Goal: Task Accomplishment & Management: Use online tool/utility

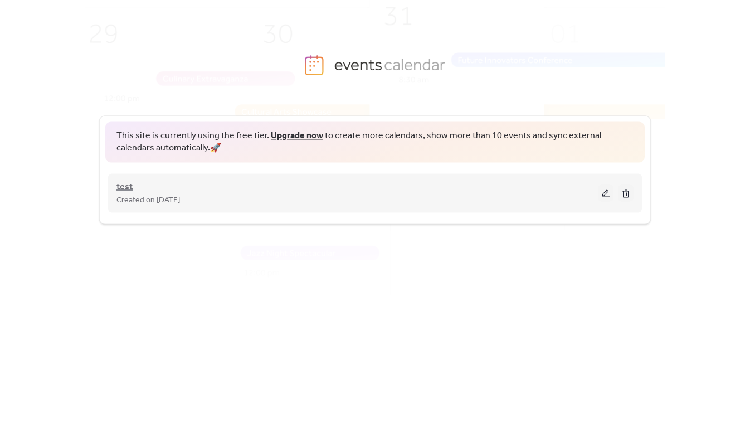
click at [131, 187] on span "test" at bounding box center [124, 186] width 16 height 13
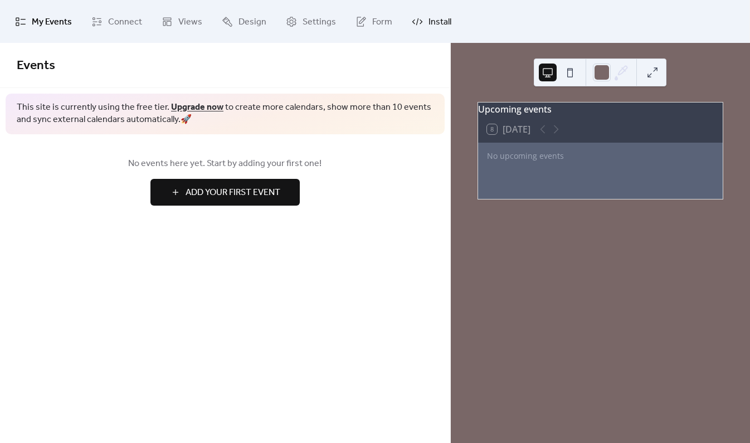
click at [428, 15] on span "Install" at bounding box center [439, 21] width 23 height 17
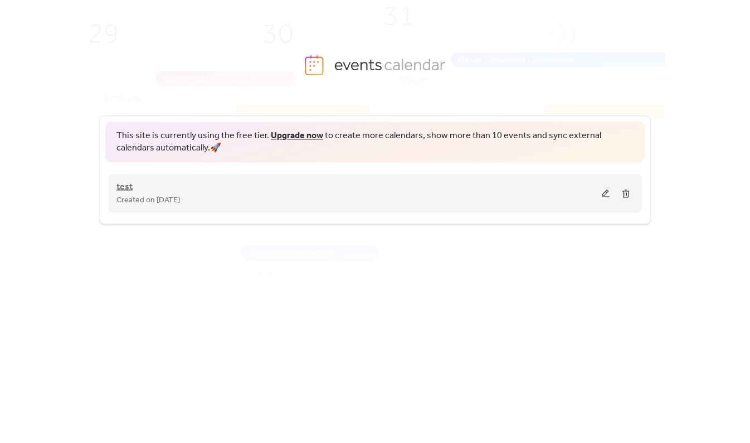
click at [119, 184] on span "test" at bounding box center [124, 186] width 16 height 13
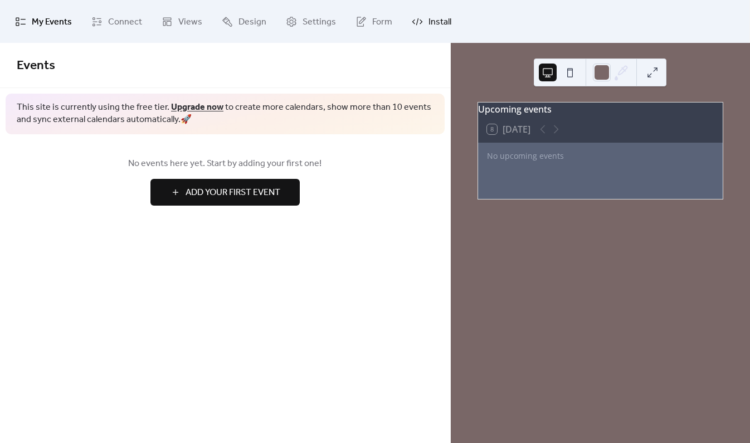
click at [428, 21] on span "Install" at bounding box center [439, 21] width 23 height 17
